Goal: Information Seeking & Learning: Learn about a topic

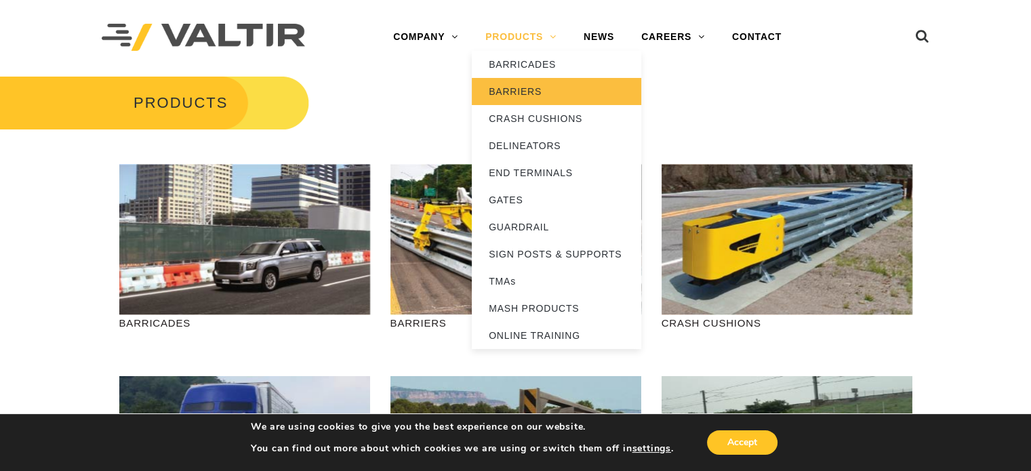
click at [533, 89] on link "BARRIERS" at bounding box center [556, 91] width 169 height 27
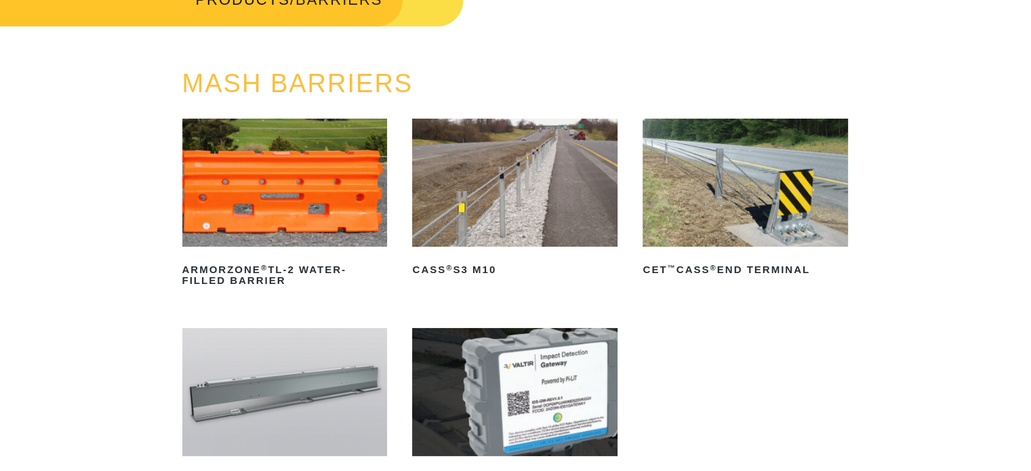
scroll to position [203, 0]
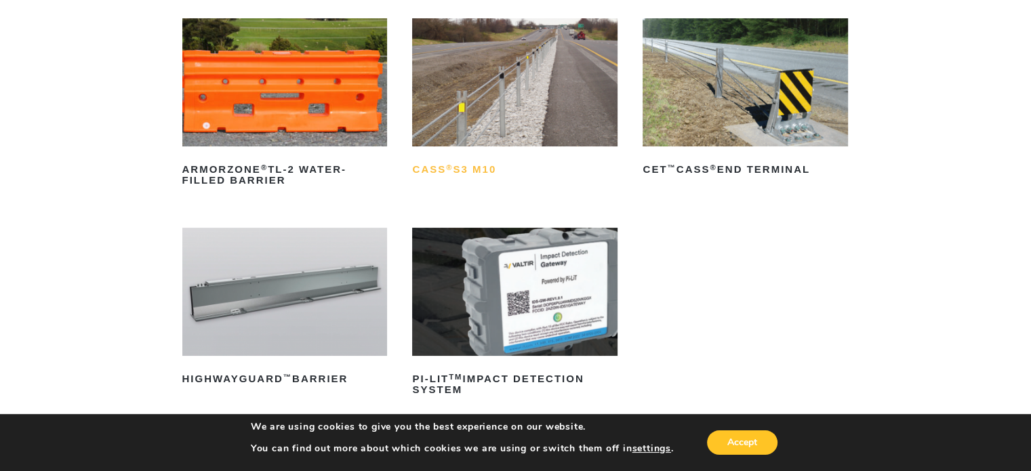
click at [482, 166] on h2 "CASS ® S3 M10" at bounding box center [514, 170] width 205 height 22
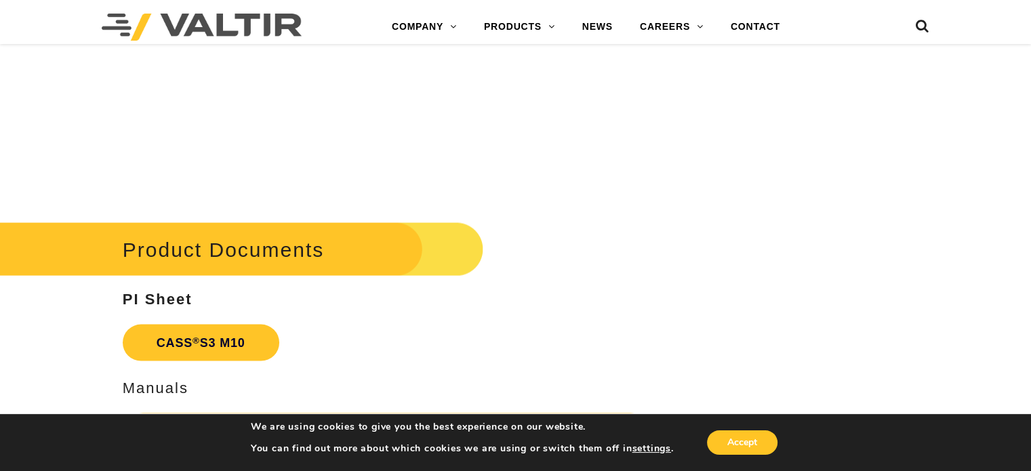
scroll to position [2913, 0]
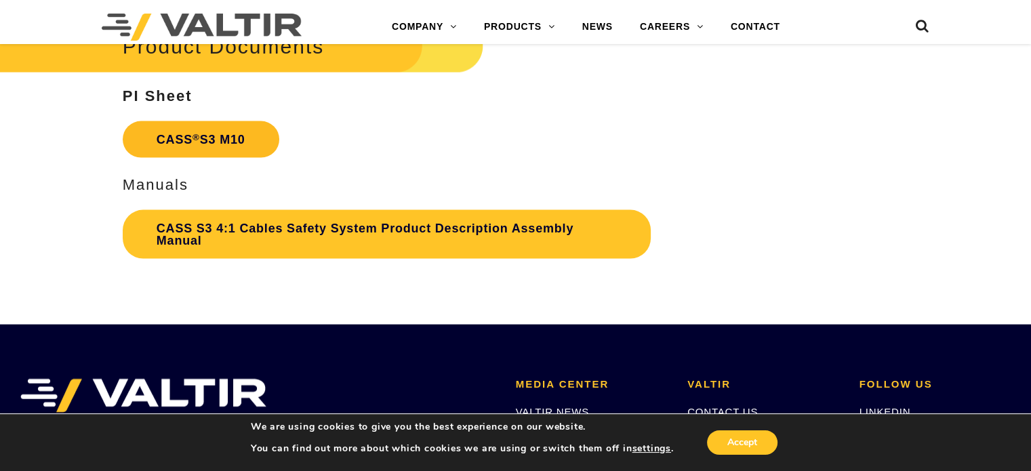
click at [234, 137] on link "CASS ® S3 M10" at bounding box center [201, 139] width 157 height 37
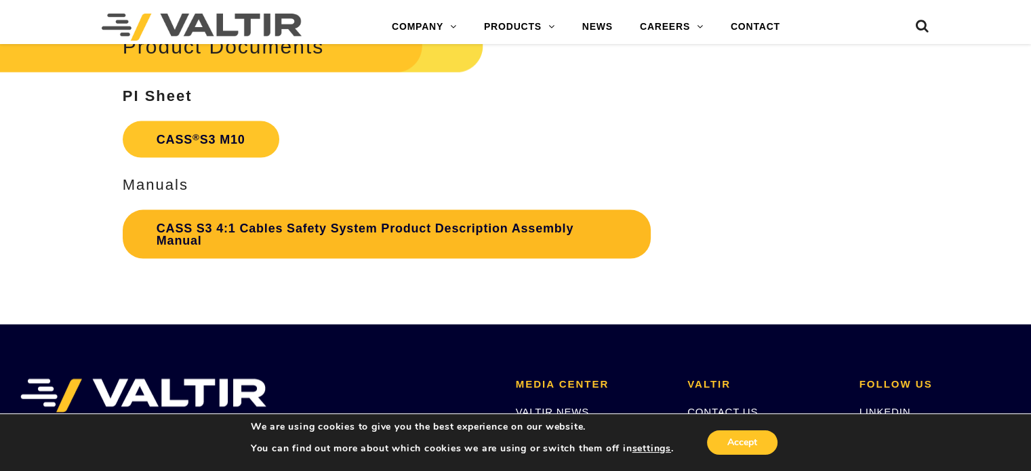
click at [288, 218] on link "CASS S3 4:1 Cables Safety System Product Description Assembly Manual" at bounding box center [387, 234] width 528 height 49
